Goal: Task Accomplishment & Management: Manage account settings

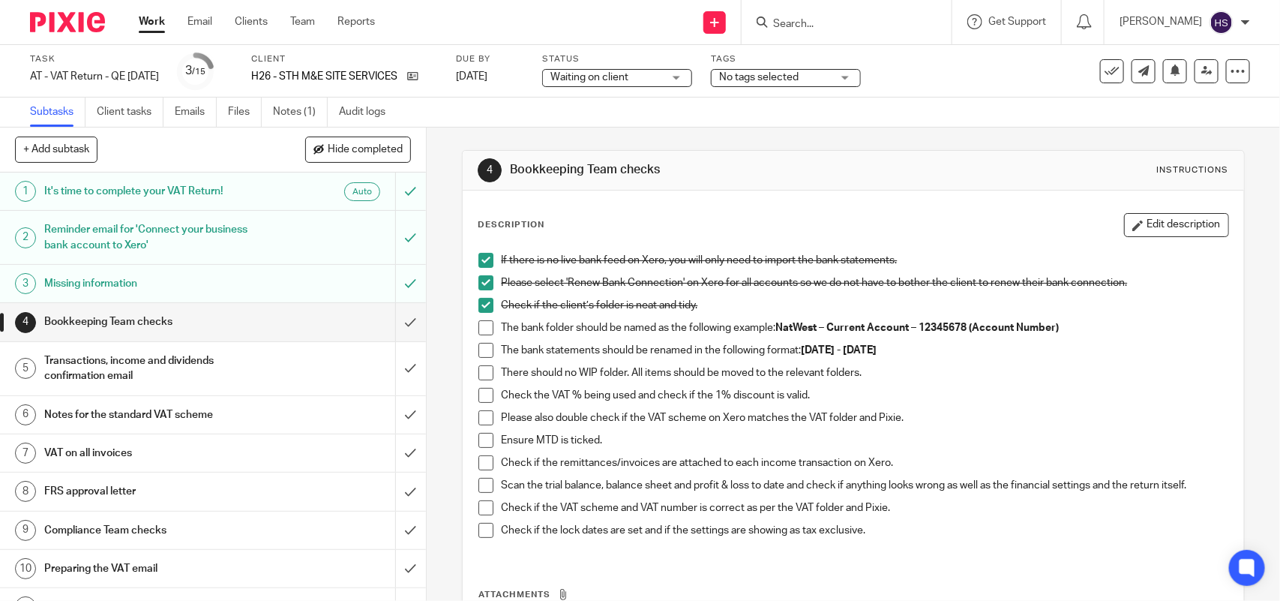
click at [478, 331] on span at bounding box center [485, 327] width 15 height 15
drag, startPoint x: 480, startPoint y: 349, endPoint x: 482, endPoint y: 356, distance: 7.8
click at [481, 349] on span at bounding box center [485, 350] width 15 height 15
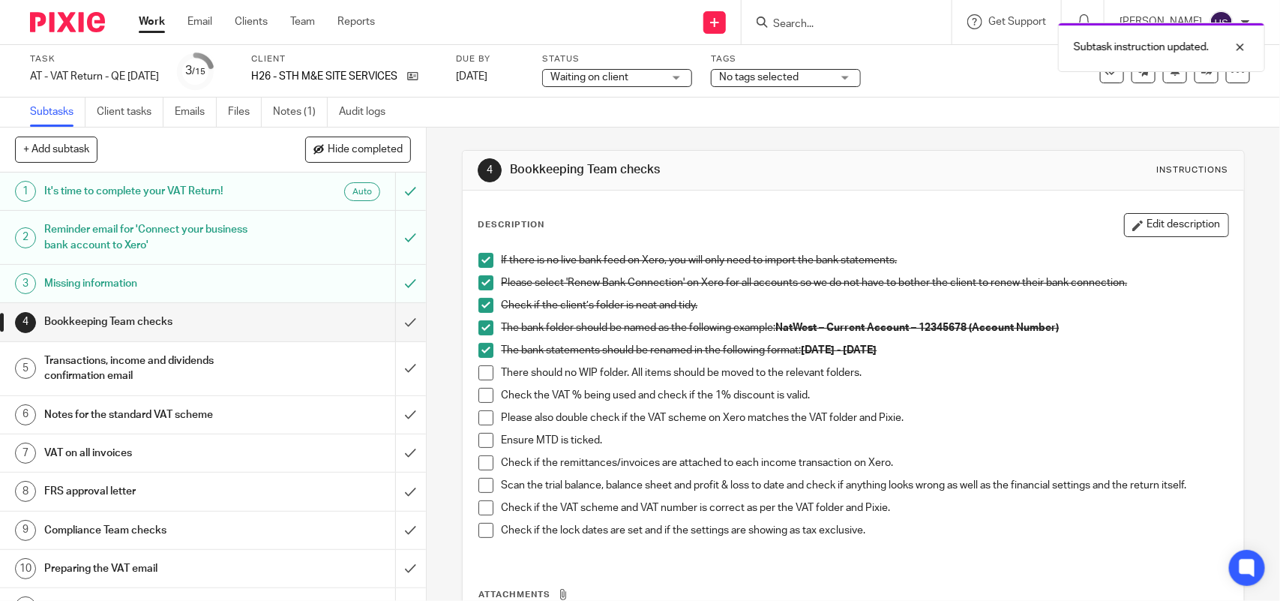
click at [484, 369] on span at bounding box center [485, 372] width 15 height 15
click at [226, 376] on h1 "Transactions, income and dividends confirmation email" at bounding box center [156, 368] width 224 height 38
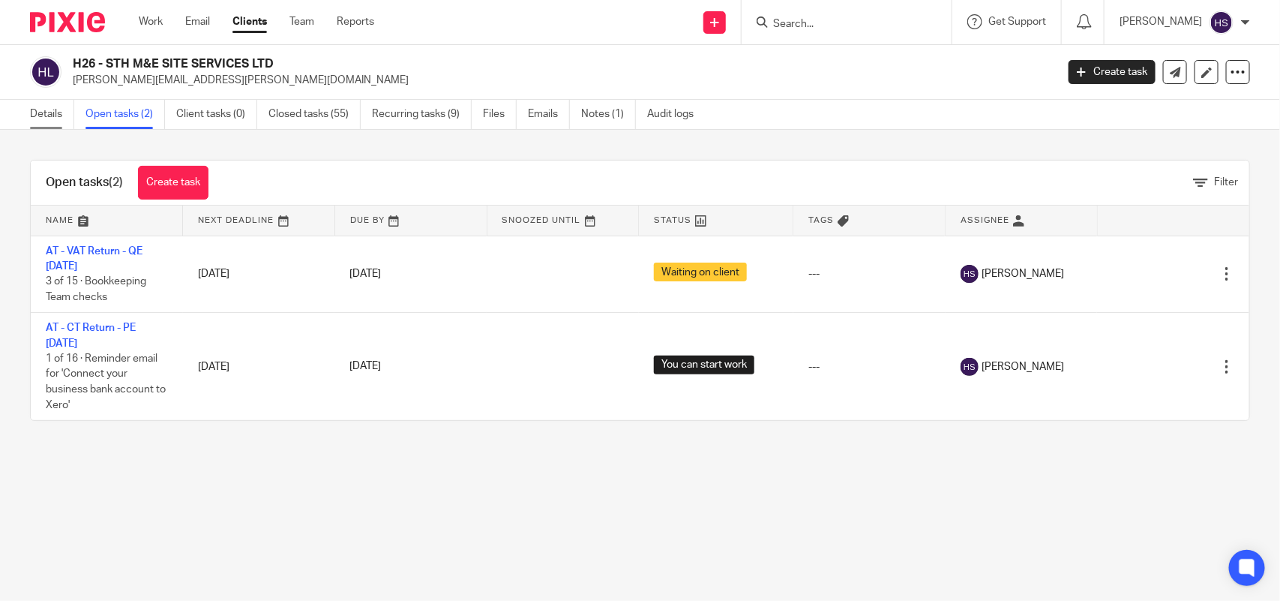
click at [55, 124] on link "Details" at bounding box center [52, 114] width 44 height 29
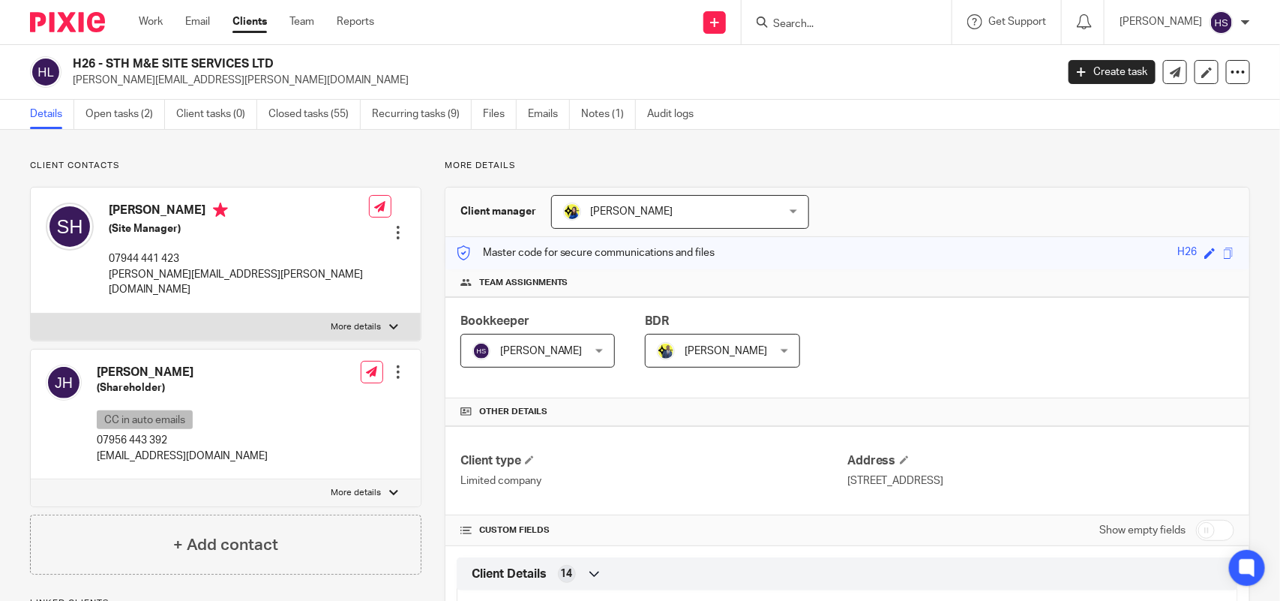
scroll to position [1137, 0]
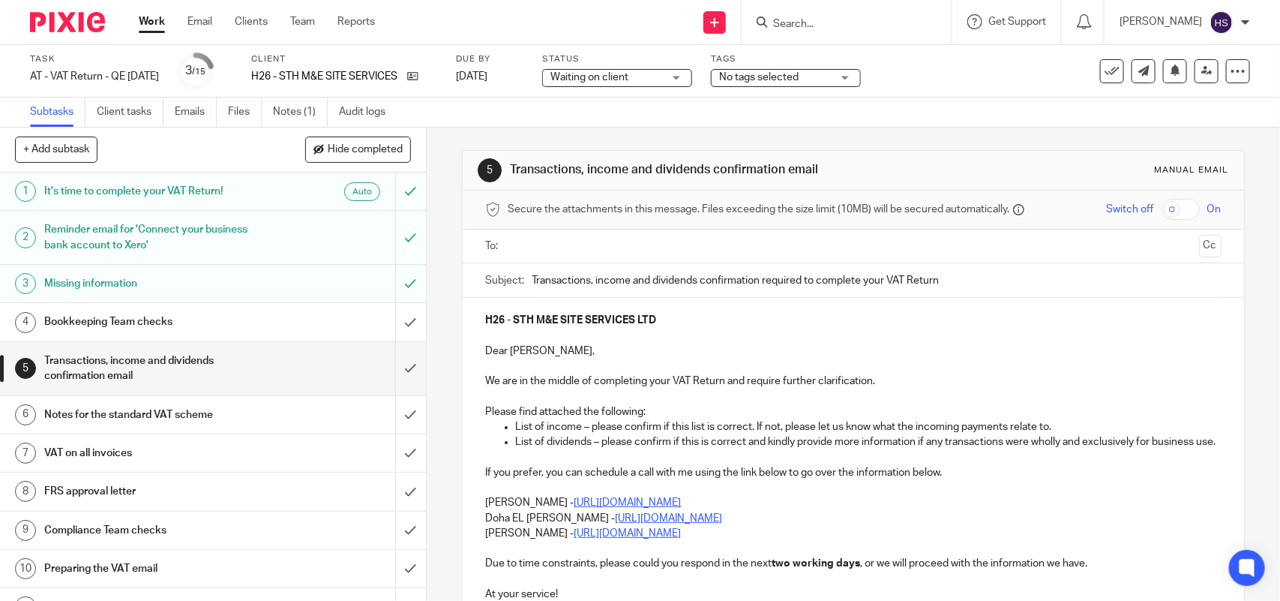
scroll to position [193, 0]
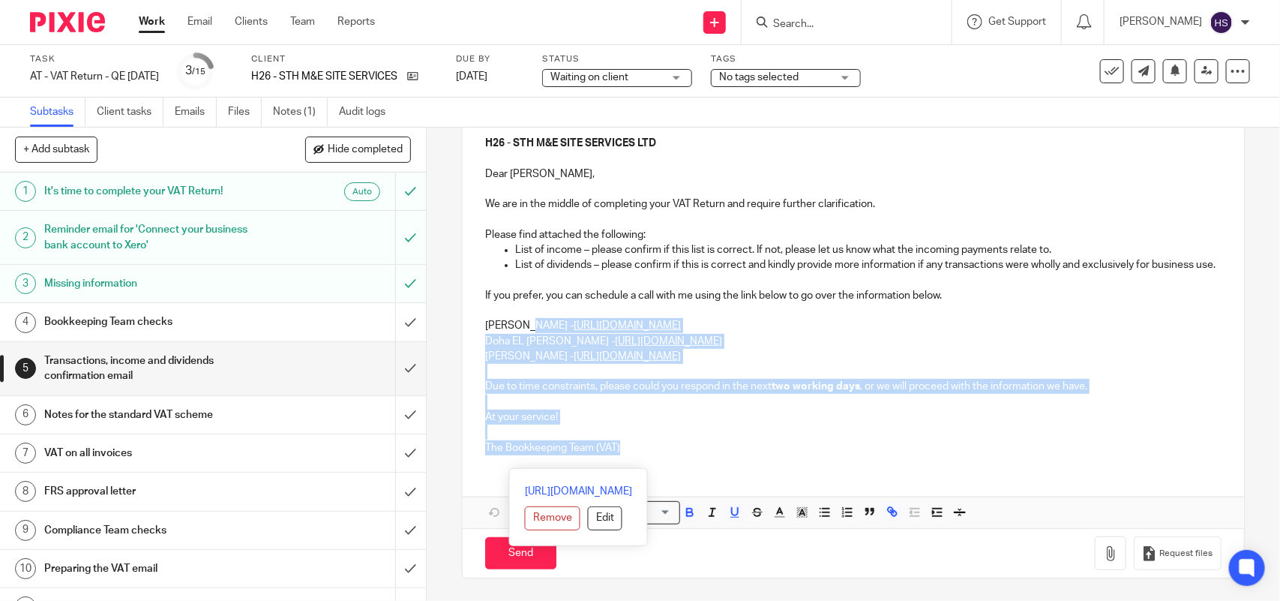
drag, startPoint x: 606, startPoint y: 444, endPoint x: 522, endPoint y: 319, distance: 150.7
click at [522, 319] on div "H26 - STH M&E SITE SERVICES LTD Dear Stephen, We are in the middle of completin…" at bounding box center [853, 294] width 780 height 346
click at [718, 413] on p "At your service!" at bounding box center [852, 416] width 735 height 15
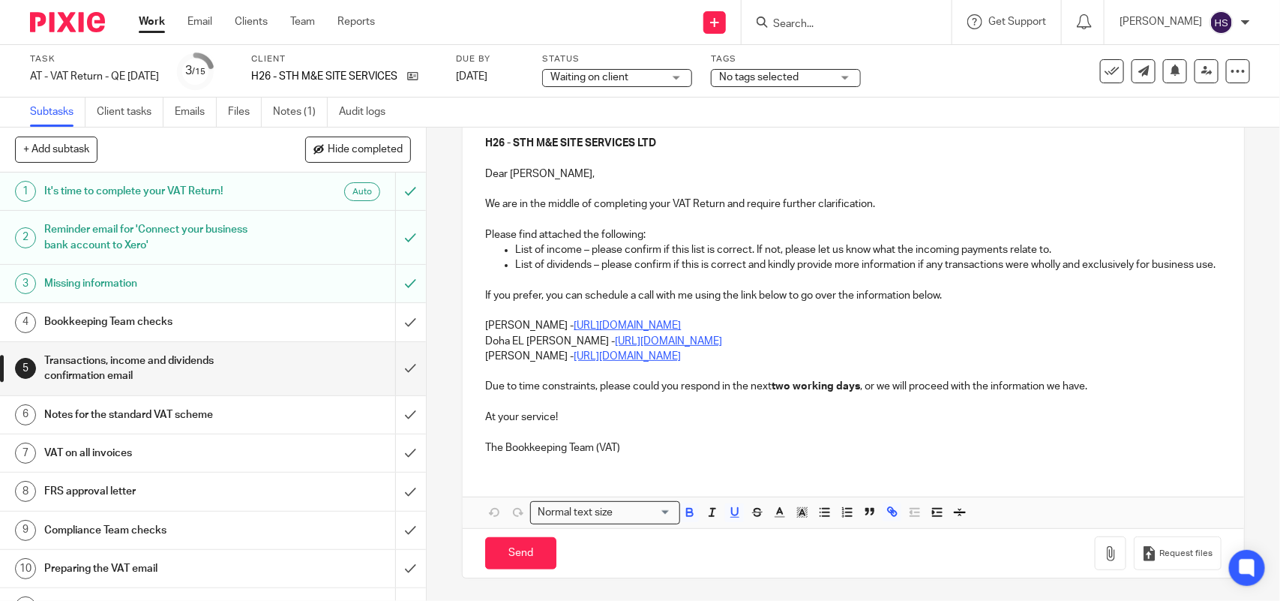
click at [735, 298] on p "If you prefer, you can schedule a call with me using the link below to go over …" at bounding box center [852, 295] width 735 height 15
drag, startPoint x: 477, startPoint y: 316, endPoint x: 774, endPoint y: 322, distance: 296.9
click at [774, 322] on div "H26 - STH M&E SITE SERVICES LTD Dear Stephen, We are in the middle of completin…" at bounding box center [853, 294] width 780 height 346
click at [812, 334] on p "Doha EL Hamid - https://calendly.com/meetwithdohaelhamid/call" at bounding box center [852, 341] width 735 height 15
drag, startPoint x: 481, startPoint y: 322, endPoint x: 804, endPoint y: 335, distance: 323.4
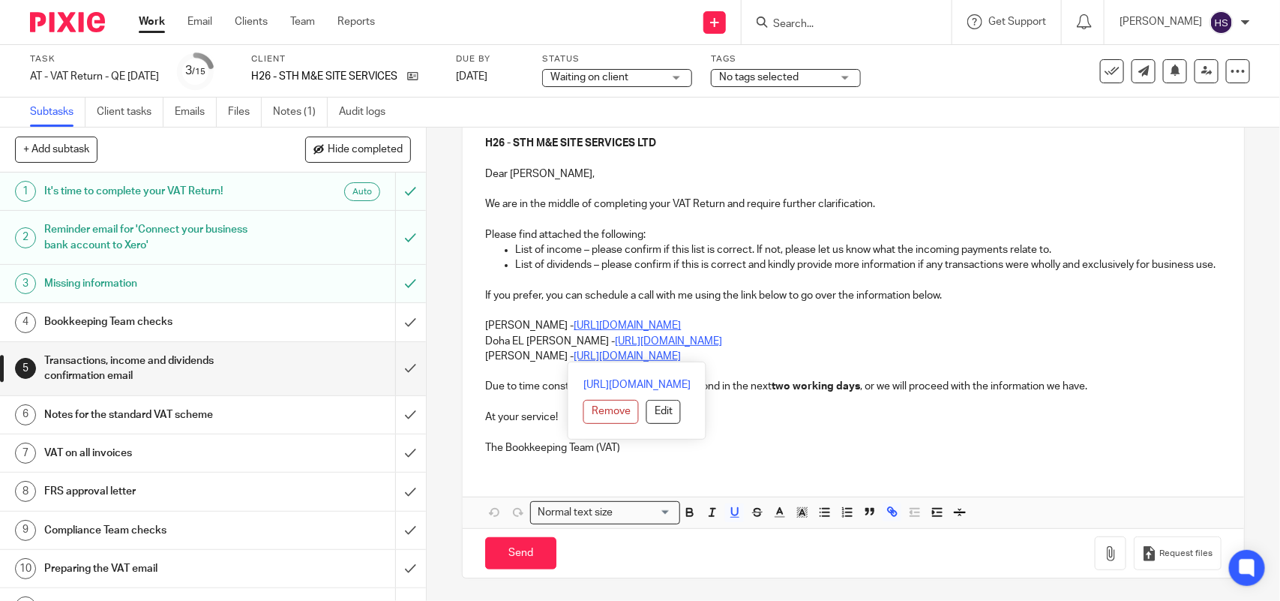
click at [804, 335] on div "H26 - STH M&E SITE SERVICES LTD Dear Stephen, We are in the middle of completin…" at bounding box center [853, 294] width 780 height 346
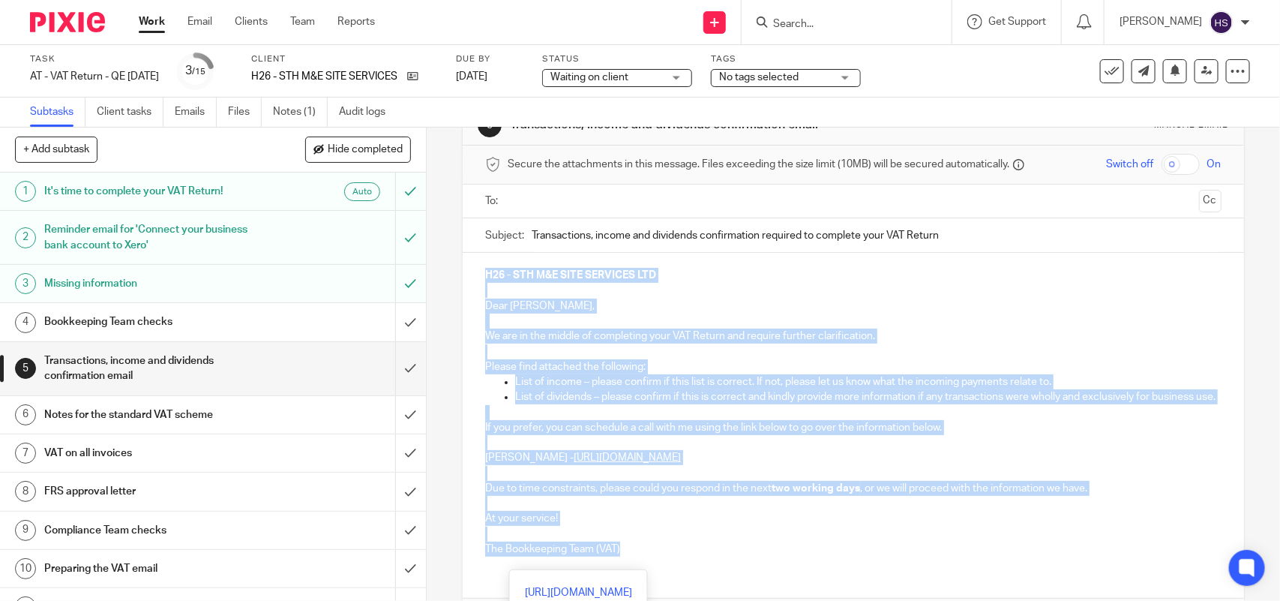
scroll to position [0, 0]
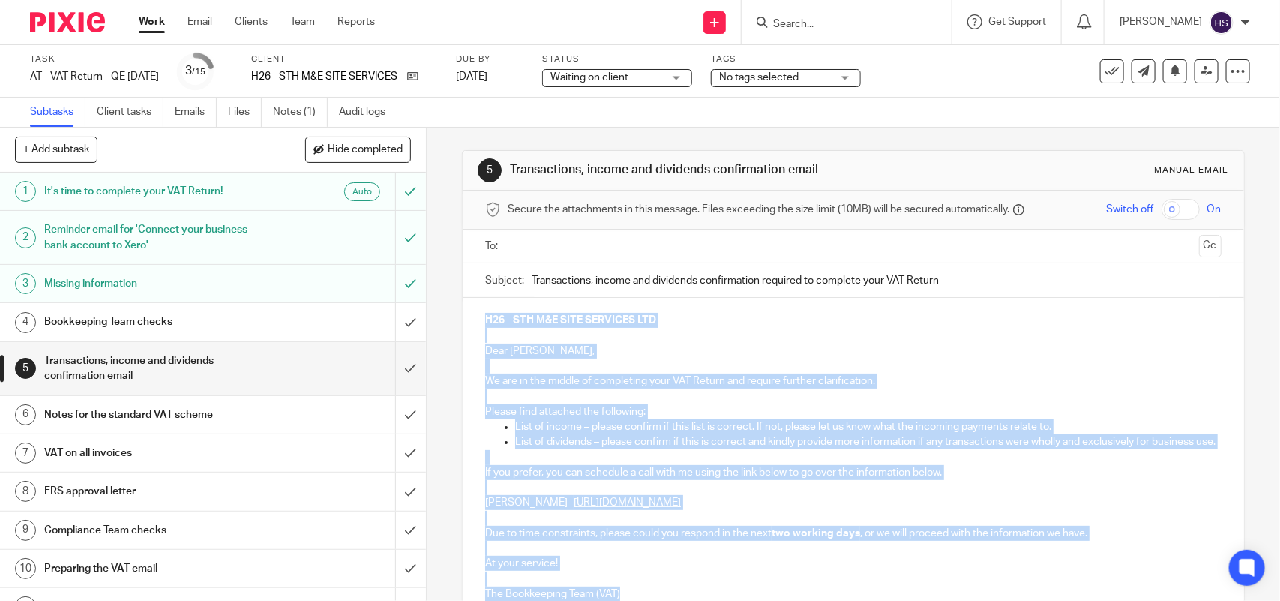
drag, startPoint x: 658, startPoint y: 450, endPoint x: 461, endPoint y: 137, distance: 369.6
click at [462, 137] on div "5 Transactions, income and dividends confirmation email Manual email Secure the…" at bounding box center [853, 436] width 782 height 619
copy div "H26 - STH M&E SITE SERVICES LTD Dear Stephen, We are in the middle of completin…"
click at [992, 85] on div "Task AT - VAT Return - QE 31-08-2025 Save AT - VAT Return - QE 31-08-2025 3 /15…" at bounding box center [538, 71] width 1017 height 36
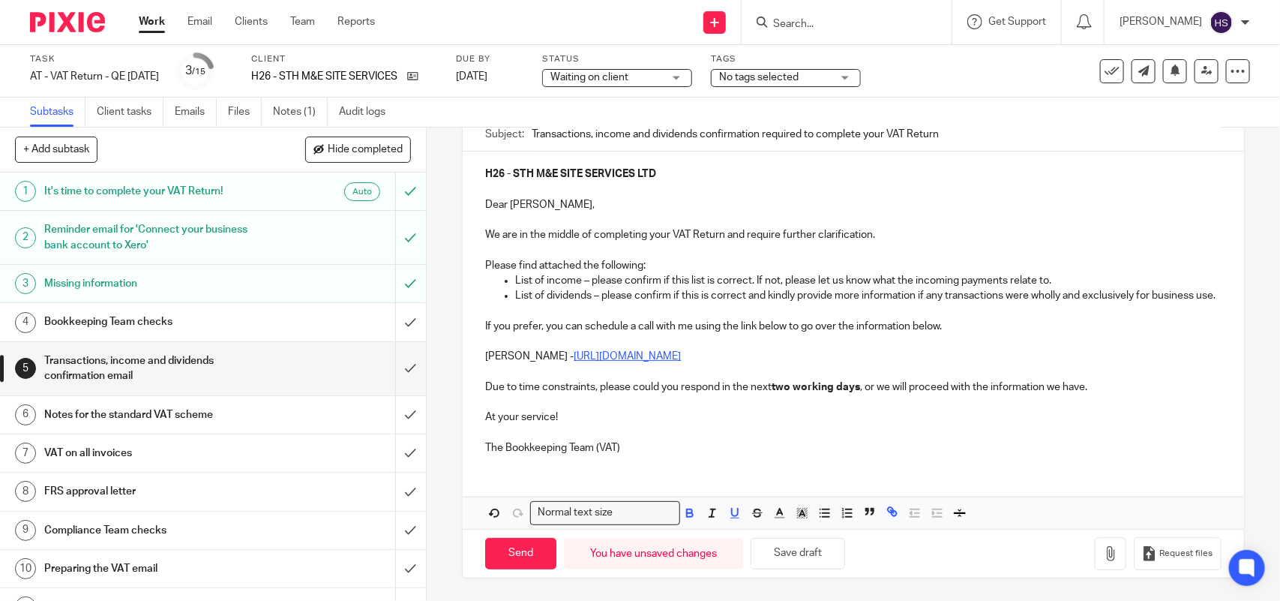
scroll to position [156, 0]
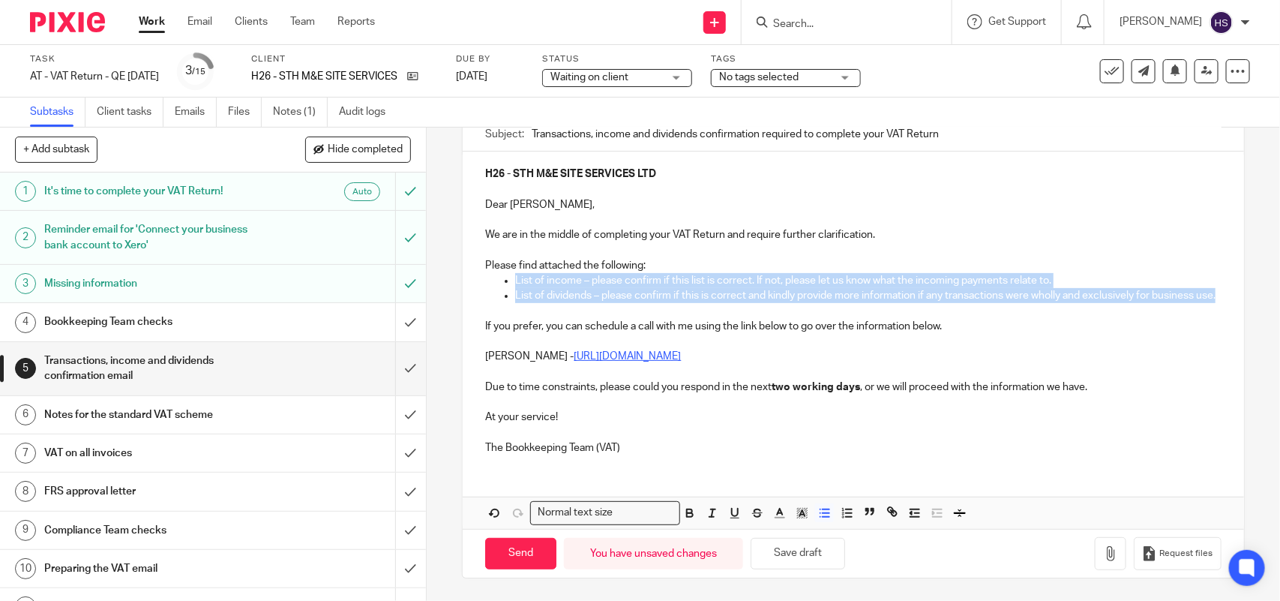
drag, startPoint x: 489, startPoint y: 268, endPoint x: 561, endPoint y: 300, distance: 78.9
click at [561, 300] on div "H26 - STH M&E SITE SERVICES LTD Dear Stephen, We are in the middle of completin…" at bounding box center [853, 308] width 780 height 315
copy div "List of income – please confirm if this list is correct. If not, please let us …"
click at [469, 322] on div "H26 - STH M&E SITE SERVICES LTD Dear Stephen, We are in the middle of completin…" at bounding box center [853, 308] width 780 height 315
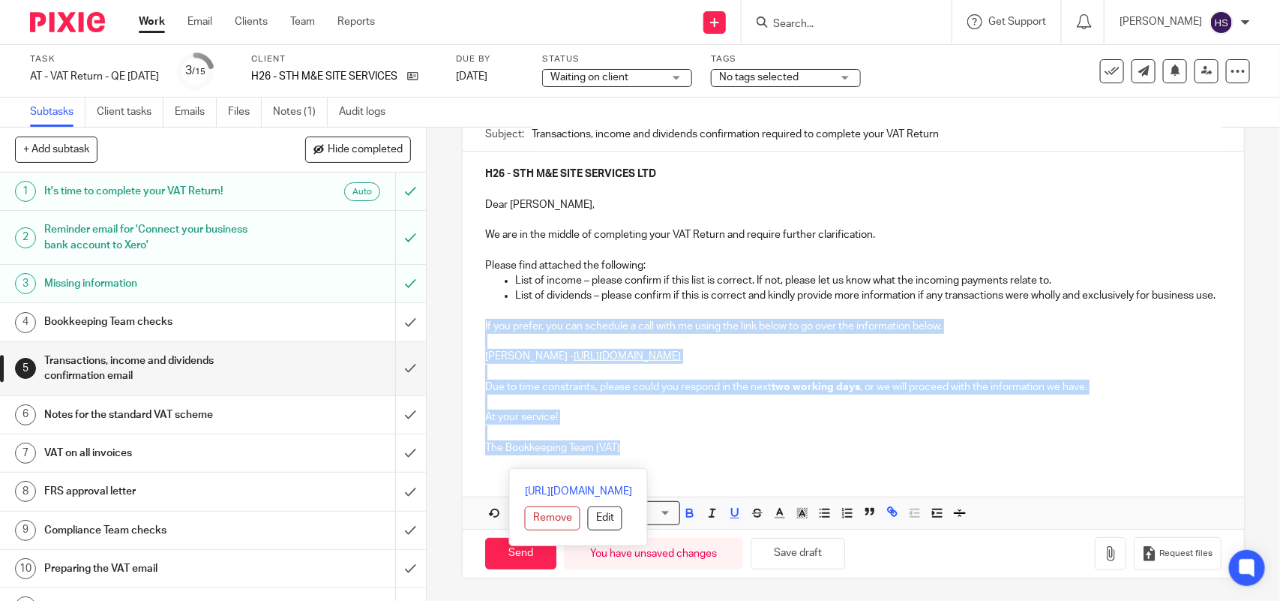
drag, startPoint x: 480, startPoint y: 328, endPoint x: 804, endPoint y: 461, distance: 351.0
click at [804, 461] on div "H26 - STH M&E SITE SERVICES LTD Dear Stephen, We are in the middle of completin…" at bounding box center [853, 308] width 780 height 315
copy div "If you prefer, you can schedule a call with me using the link below to go over …"
click at [396, 373] on input "submit" at bounding box center [213, 368] width 426 height 53
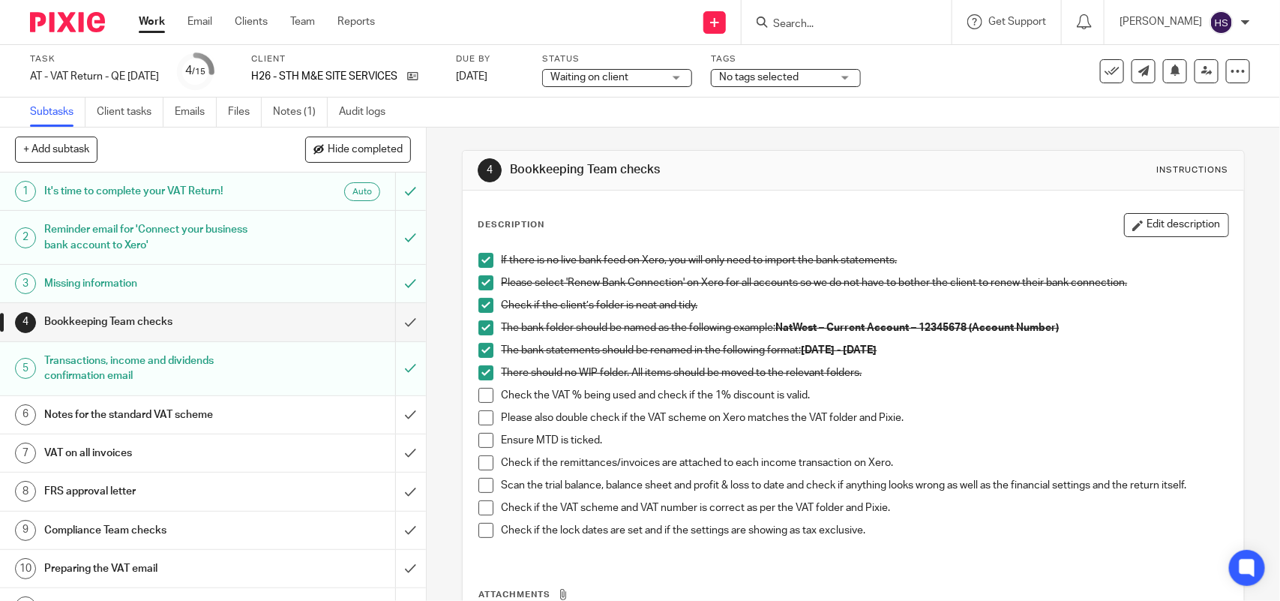
click at [482, 396] on span at bounding box center [485, 395] width 15 height 15
click at [484, 414] on span at bounding box center [485, 417] width 15 height 15
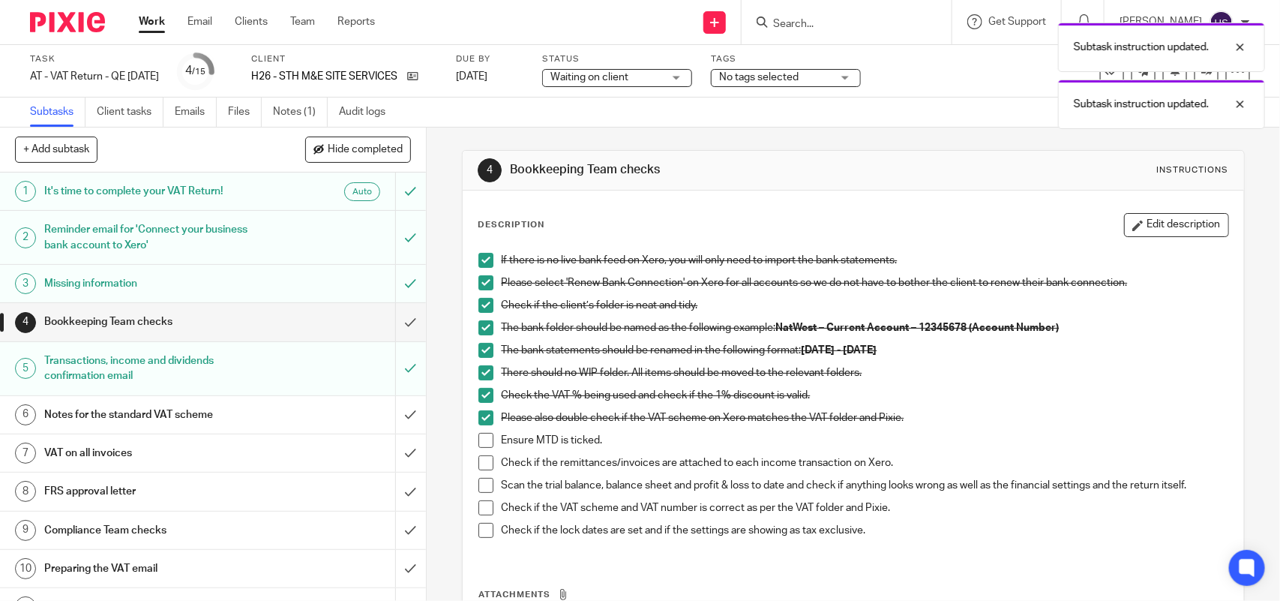
click at [484, 441] on span at bounding box center [485, 440] width 15 height 15
click at [481, 461] on span at bounding box center [485, 462] width 15 height 15
drag, startPoint x: 481, startPoint y: 484, endPoint x: 481, endPoint y: 499, distance: 15.0
click at [481, 485] on span at bounding box center [485, 485] width 15 height 15
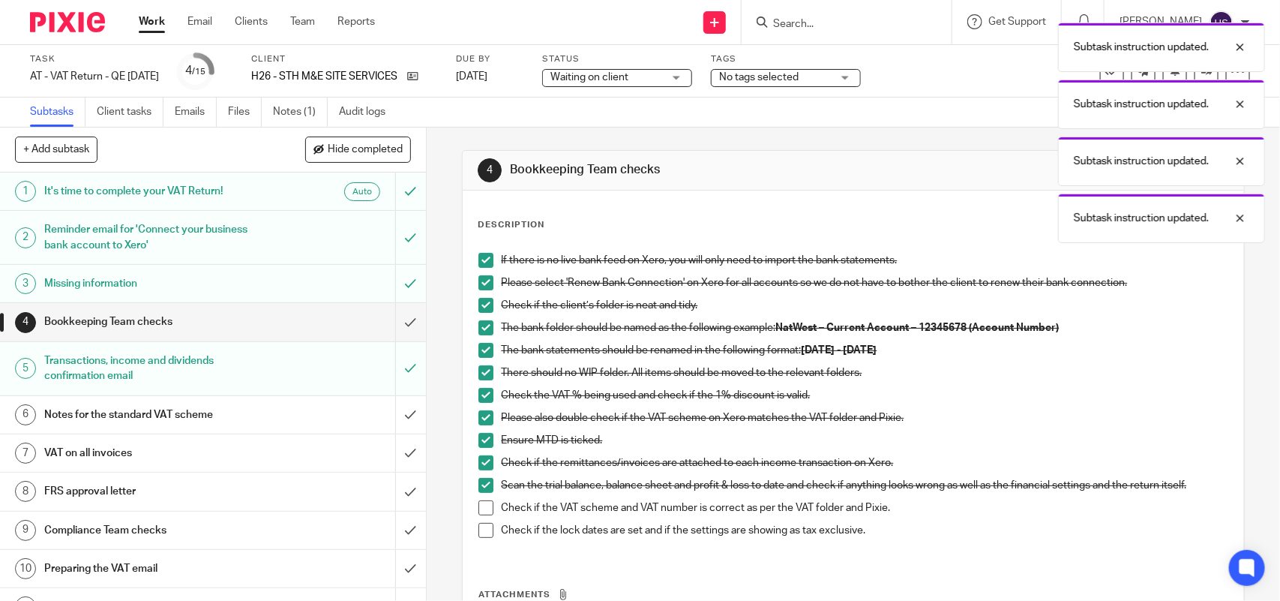
drag, startPoint x: 481, startPoint y: 502, endPoint x: 481, endPoint y: 515, distance: 12.7
click at [481, 503] on span at bounding box center [485, 507] width 15 height 15
drag, startPoint x: 481, startPoint y: 529, endPoint x: 481, endPoint y: 541, distance: 11.2
click at [481, 531] on span at bounding box center [485, 530] width 15 height 15
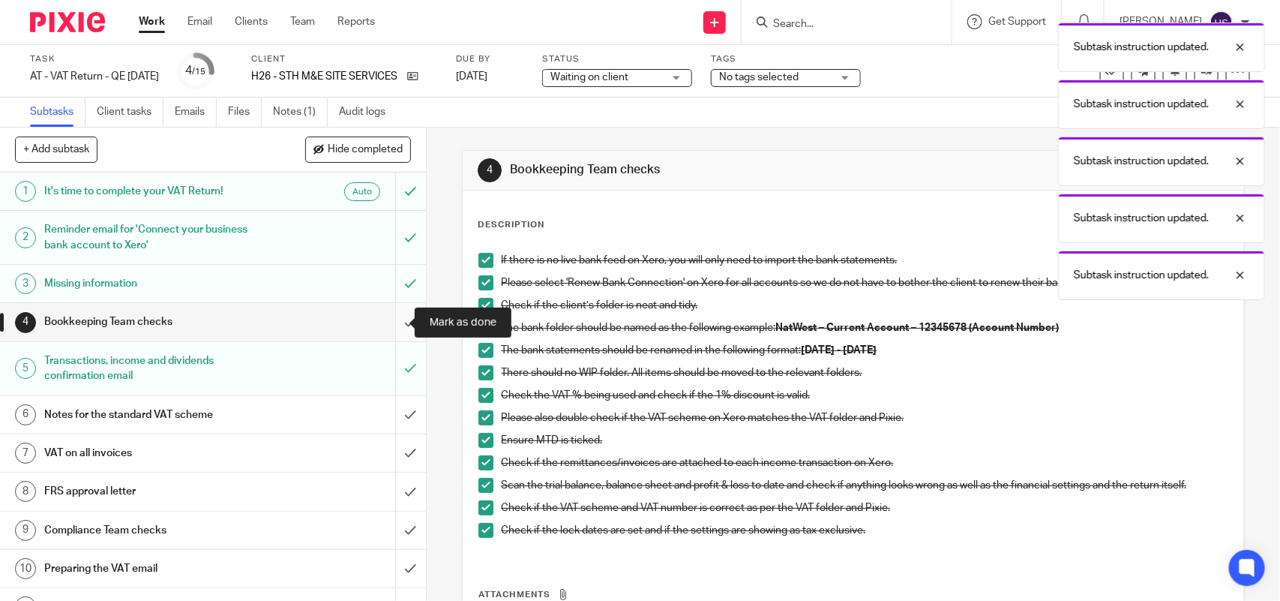
click at [401, 320] on input "submit" at bounding box center [213, 321] width 426 height 37
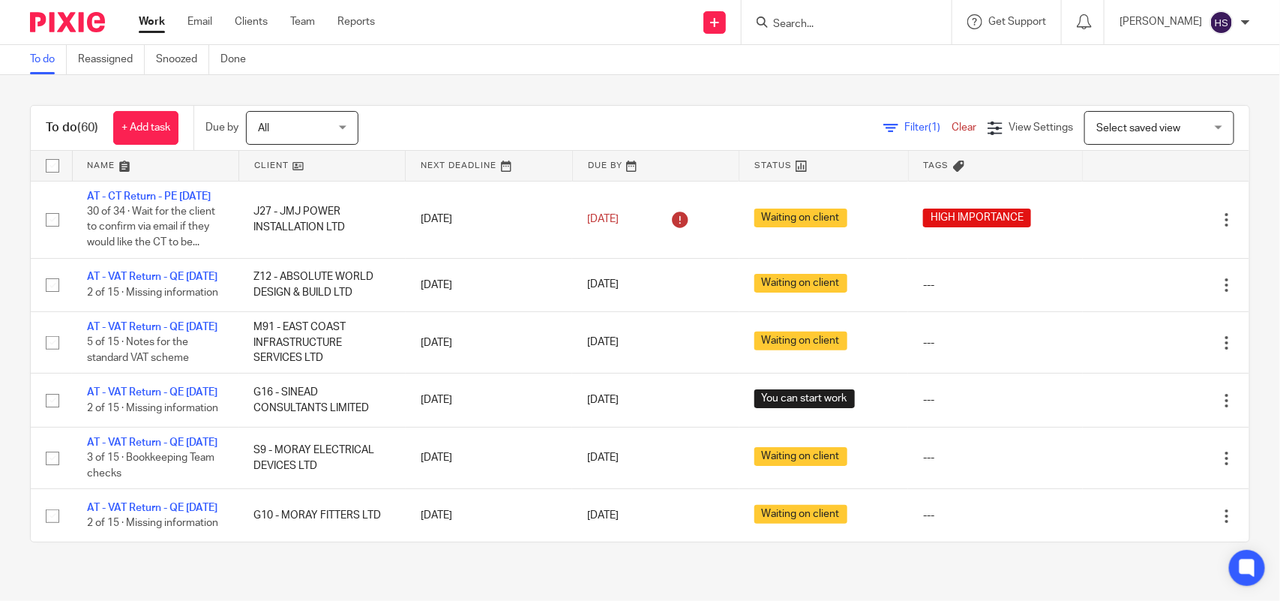
scroll to position [1372, 0]
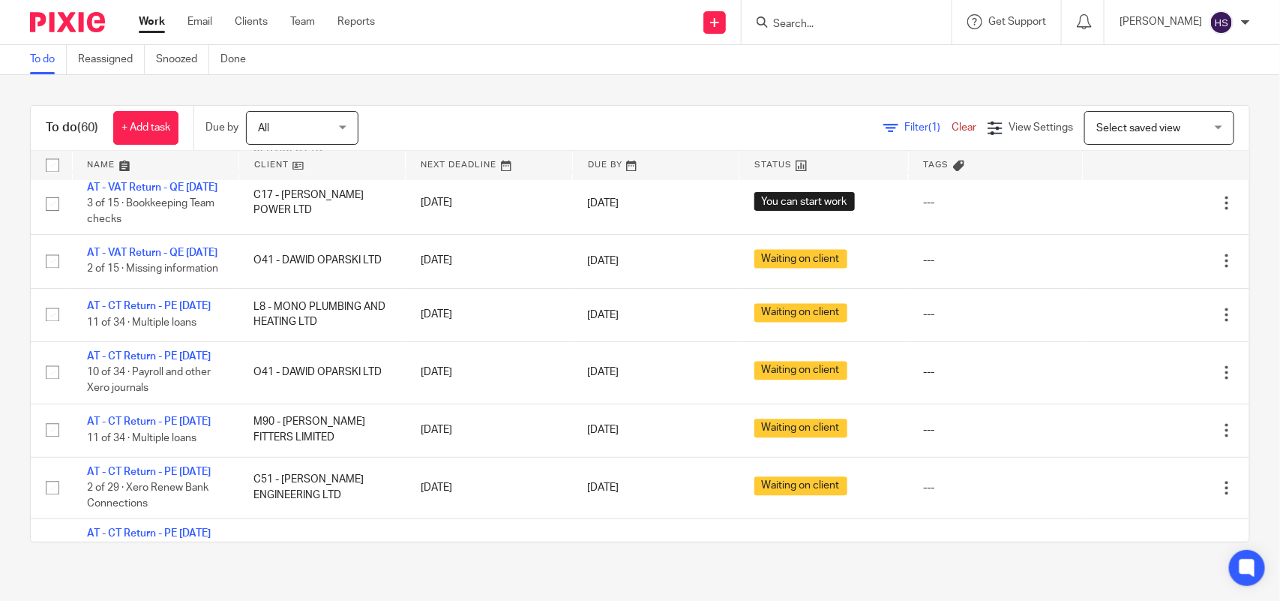
click at [154, 26] on link "Work" at bounding box center [152, 21] width 26 height 15
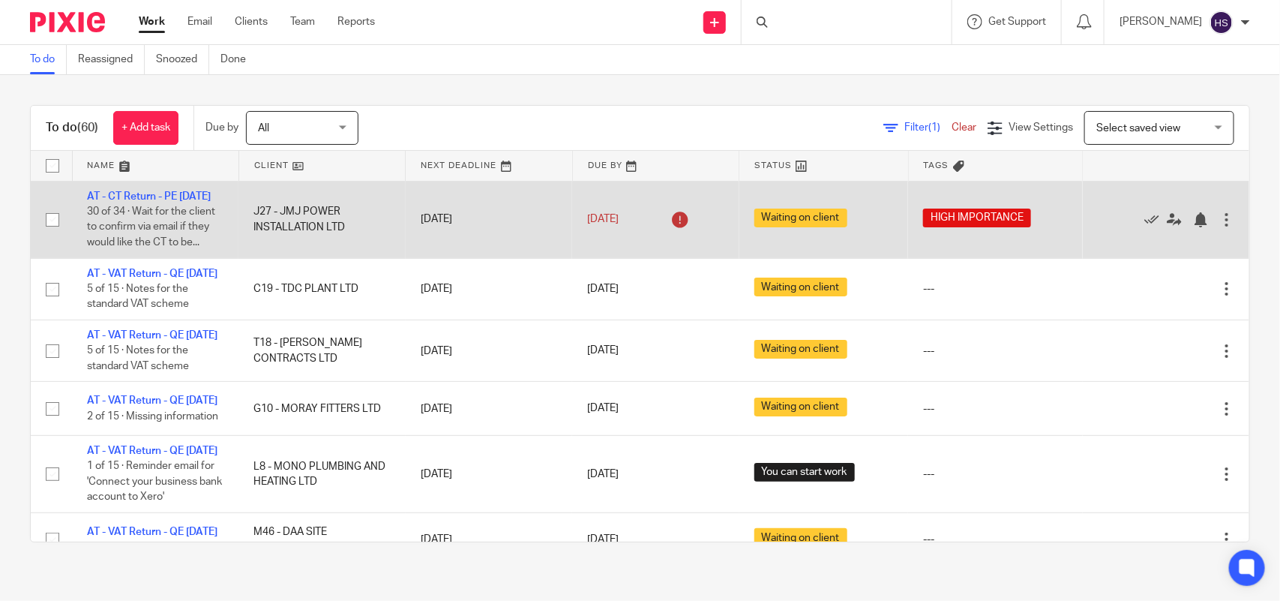
drag, startPoint x: 451, startPoint y: 418, endPoint x: 491, endPoint y: 188, distance: 233.7
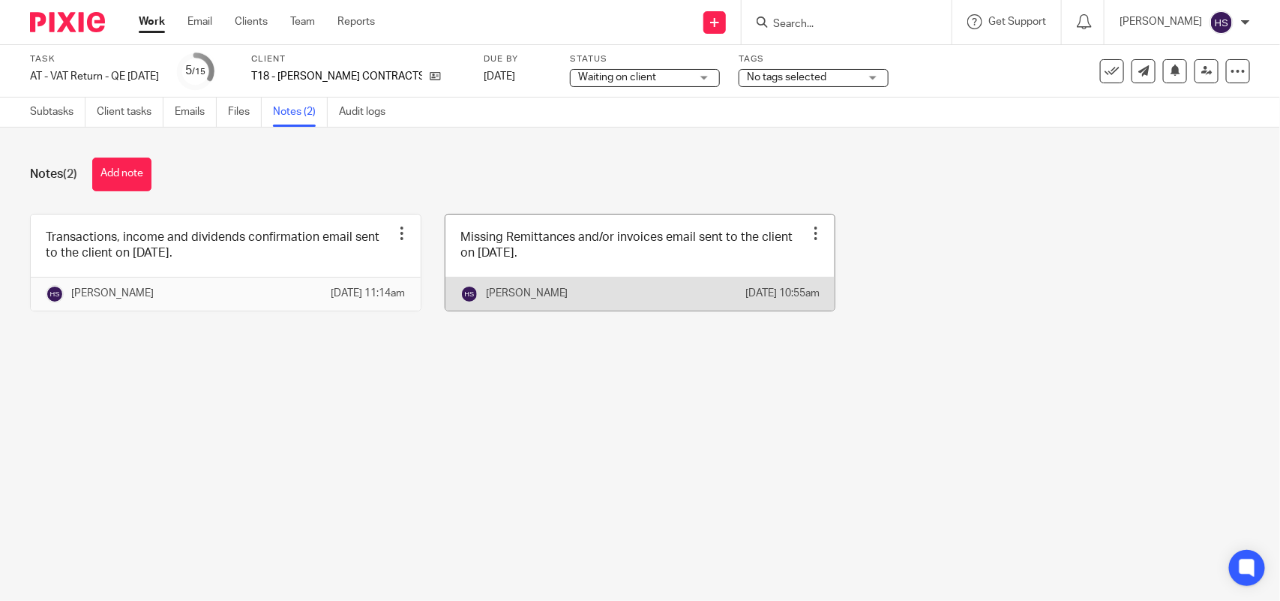
click at [477, 244] on link at bounding box center [640, 262] width 390 height 96
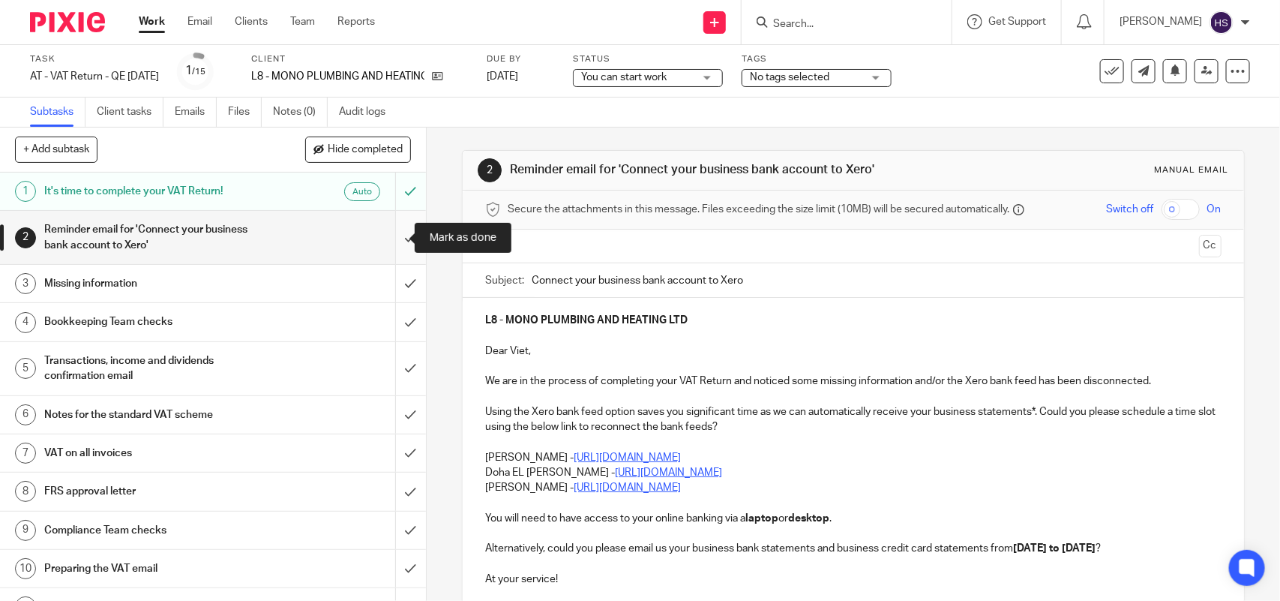
click at [386, 229] on input "submit" at bounding box center [213, 237] width 426 height 53
click at [716, 72] on div "You can start work You can start work" at bounding box center [648, 78] width 150 height 18
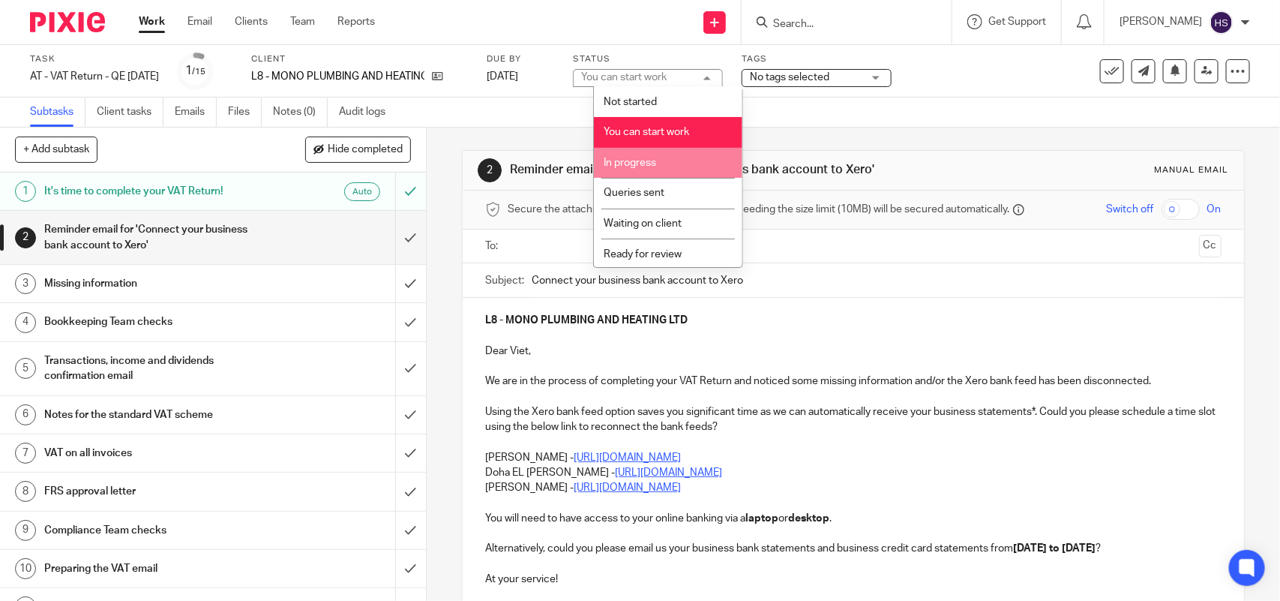
click at [677, 159] on li "In progress" at bounding box center [668, 163] width 148 height 31
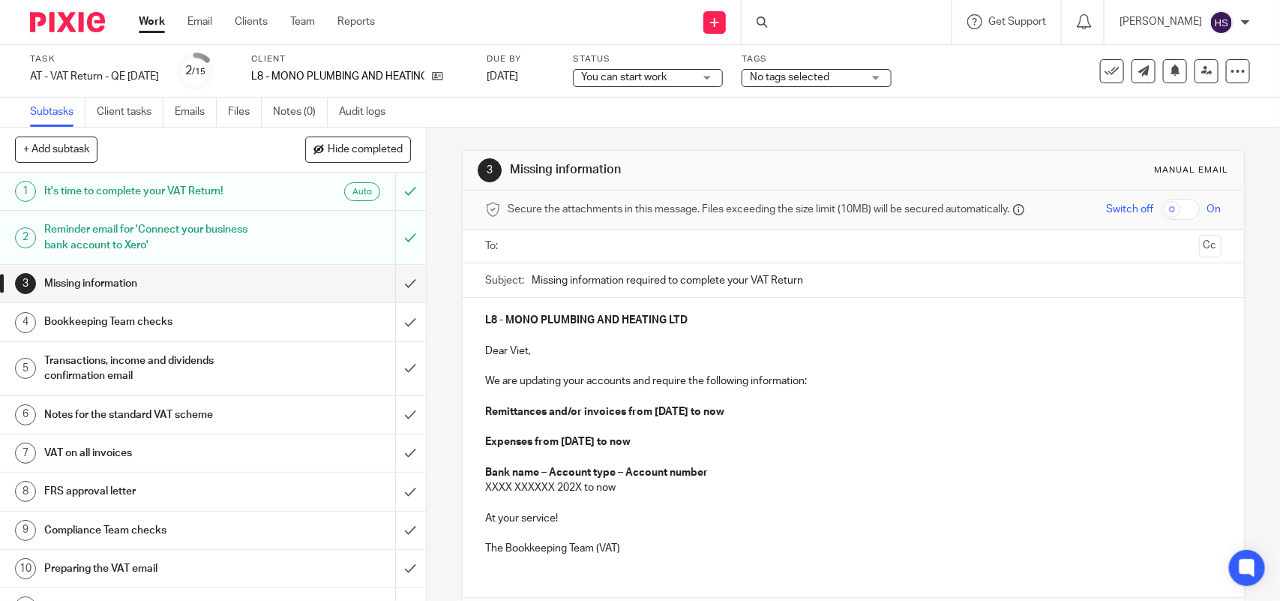
click at [469, 95] on div "Task AT - VAT Return - QE 31-08-2025 Save AT - VAT Return - QE 31-08-2025 2 /15…" at bounding box center [640, 71] width 1280 height 52
